Goal: Information Seeking & Learning: Learn about a topic

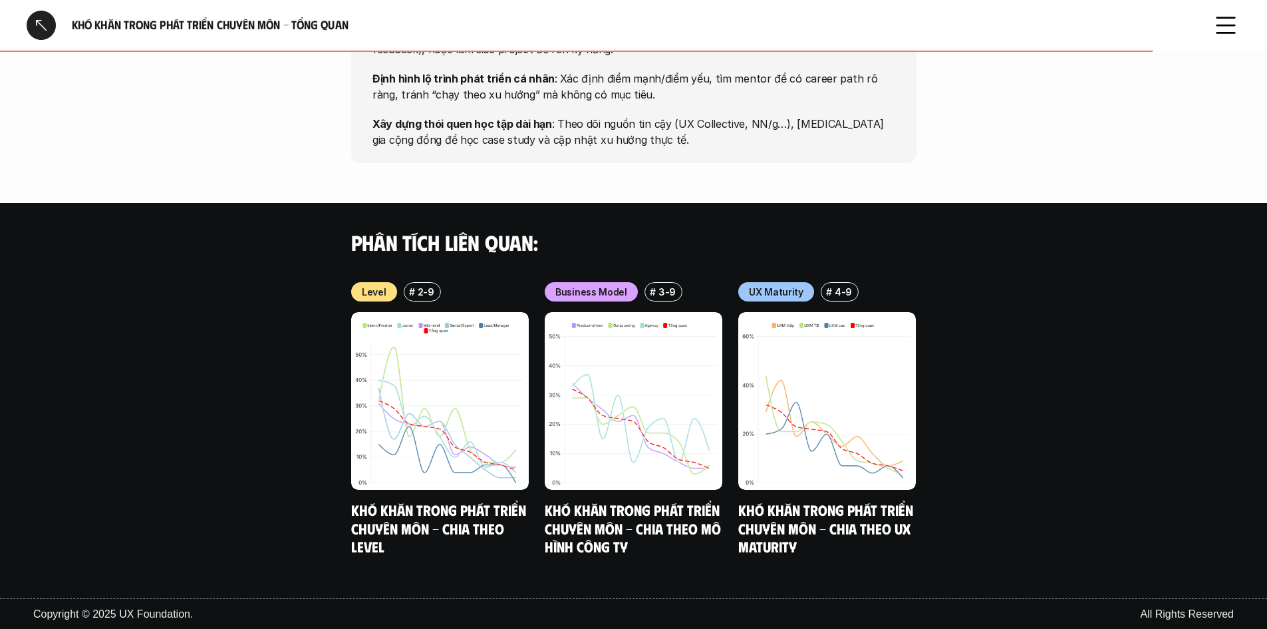
scroll to position [1125, 0]
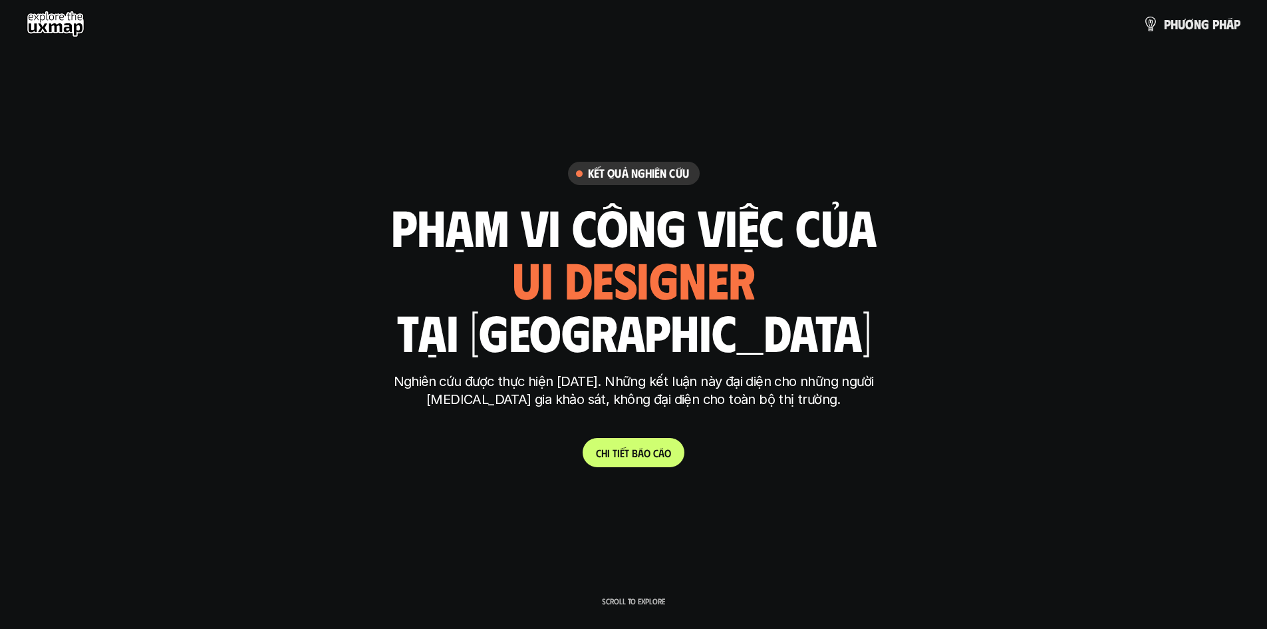
scroll to position [4650, 0]
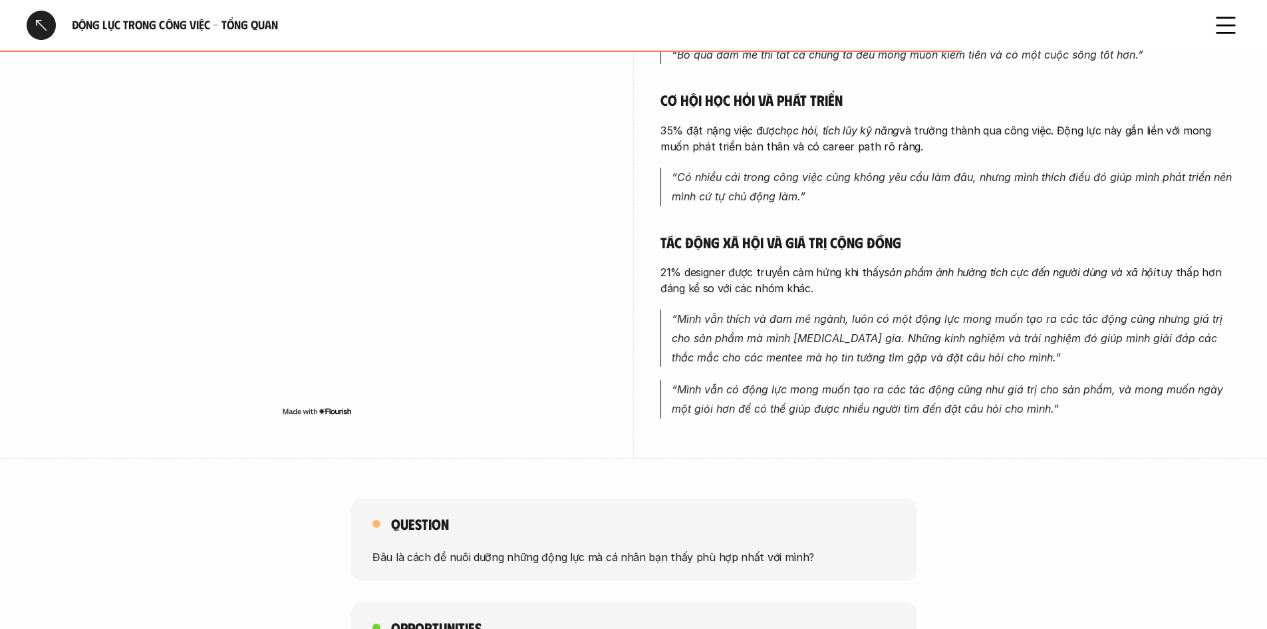
scroll to position [900, 0]
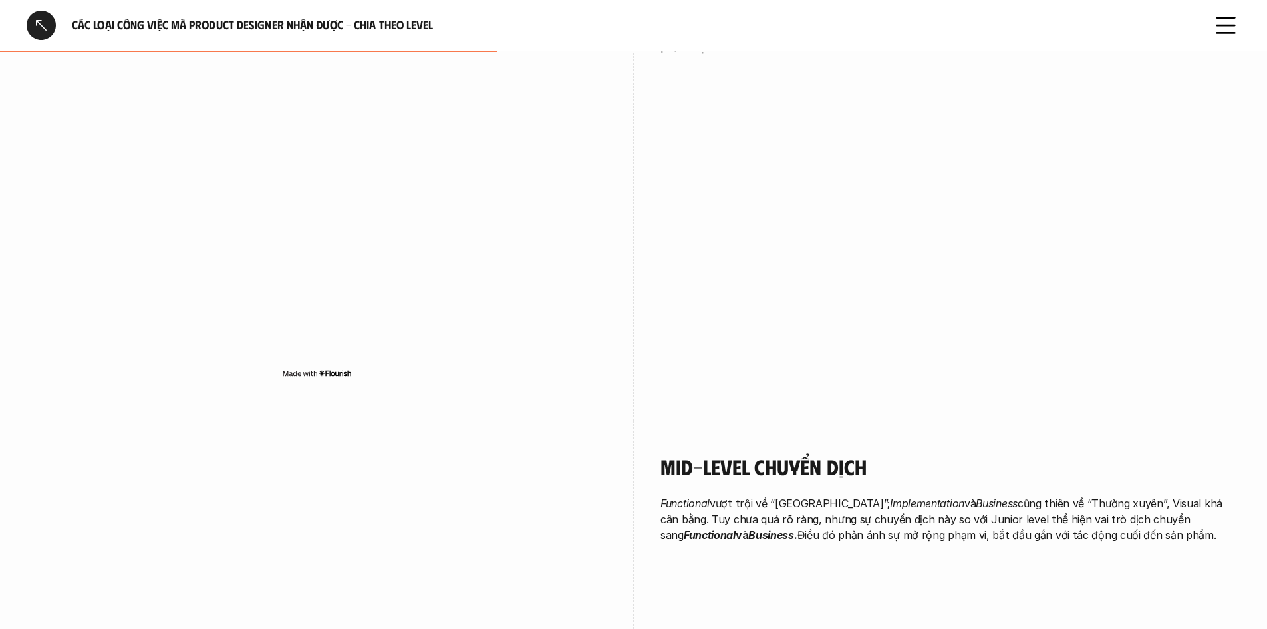
scroll to position [1604, 0]
